Goal: Information Seeking & Learning: Learn about a topic

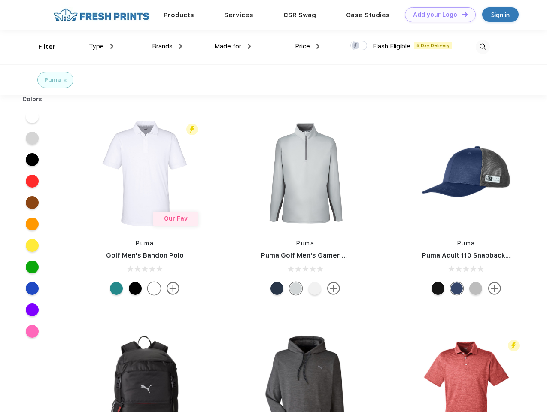
click at [437, 15] on link "Add your Logo Design Tool" at bounding box center [440, 14] width 71 height 15
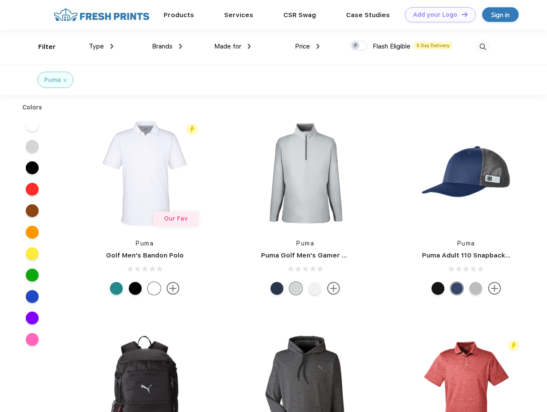
click at [41, 47] on div "Filter" at bounding box center [47, 47] width 18 height 10
click at [101, 46] on span "Type" at bounding box center [96, 46] width 15 height 8
click at [167, 46] on span "Brands" at bounding box center [162, 46] width 21 height 8
click at [233, 46] on span "Made for" at bounding box center [227, 46] width 27 height 8
click at [307, 46] on span "Price" at bounding box center [302, 46] width 15 height 8
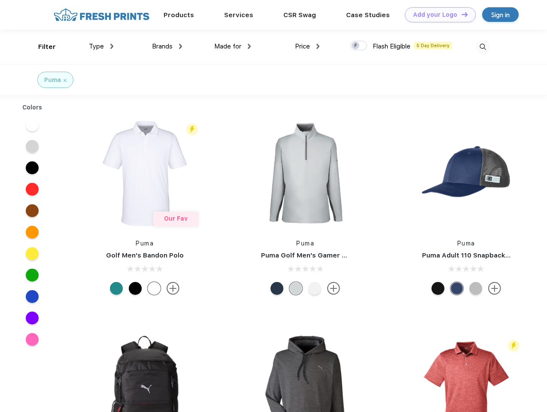
click at [359, 46] on div at bounding box center [358, 45] width 17 height 9
click at [356, 46] on input "checkbox" at bounding box center [353, 43] width 6 height 6
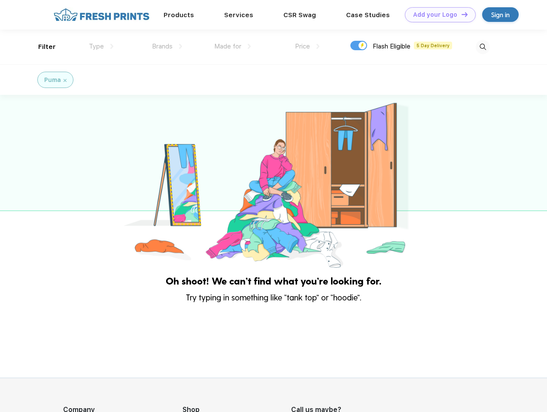
click at [482, 47] on img at bounding box center [483, 47] width 14 height 14
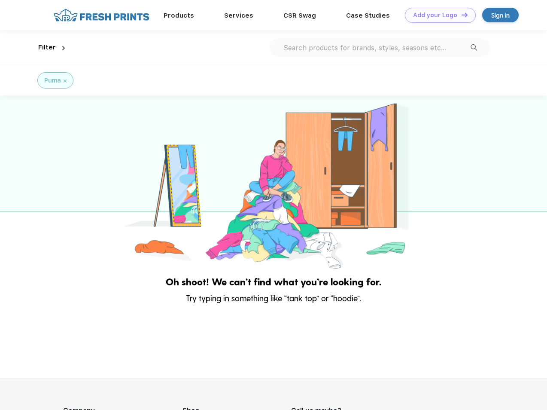
click at [32, 117] on div at bounding box center [273, 182] width 547 height 175
click at [32, 138] on div at bounding box center [273, 182] width 547 height 175
